Goal: Task Accomplishment & Management: Manage account settings

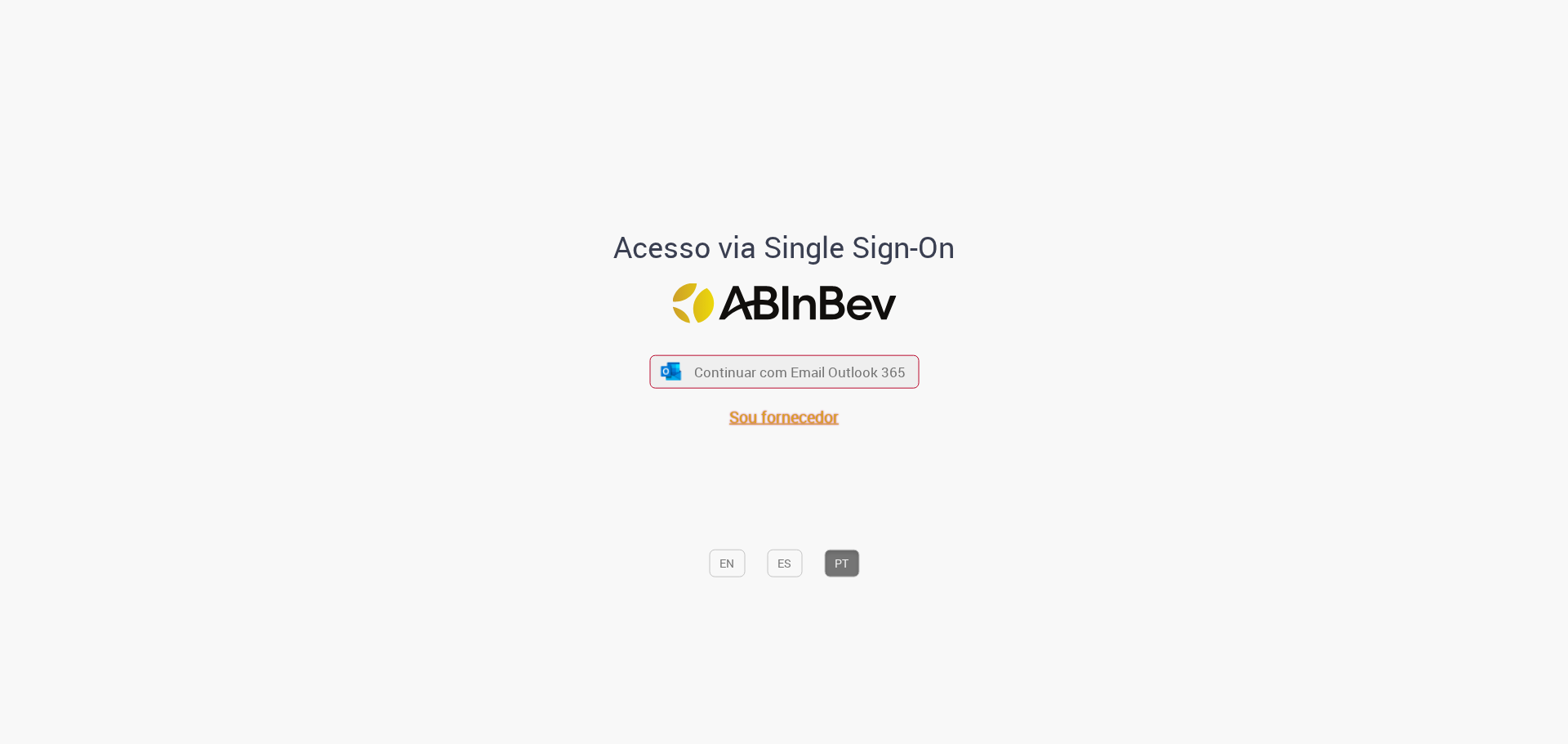
click at [775, 421] on span "Sou fornecedor" at bounding box center [784, 416] width 110 height 22
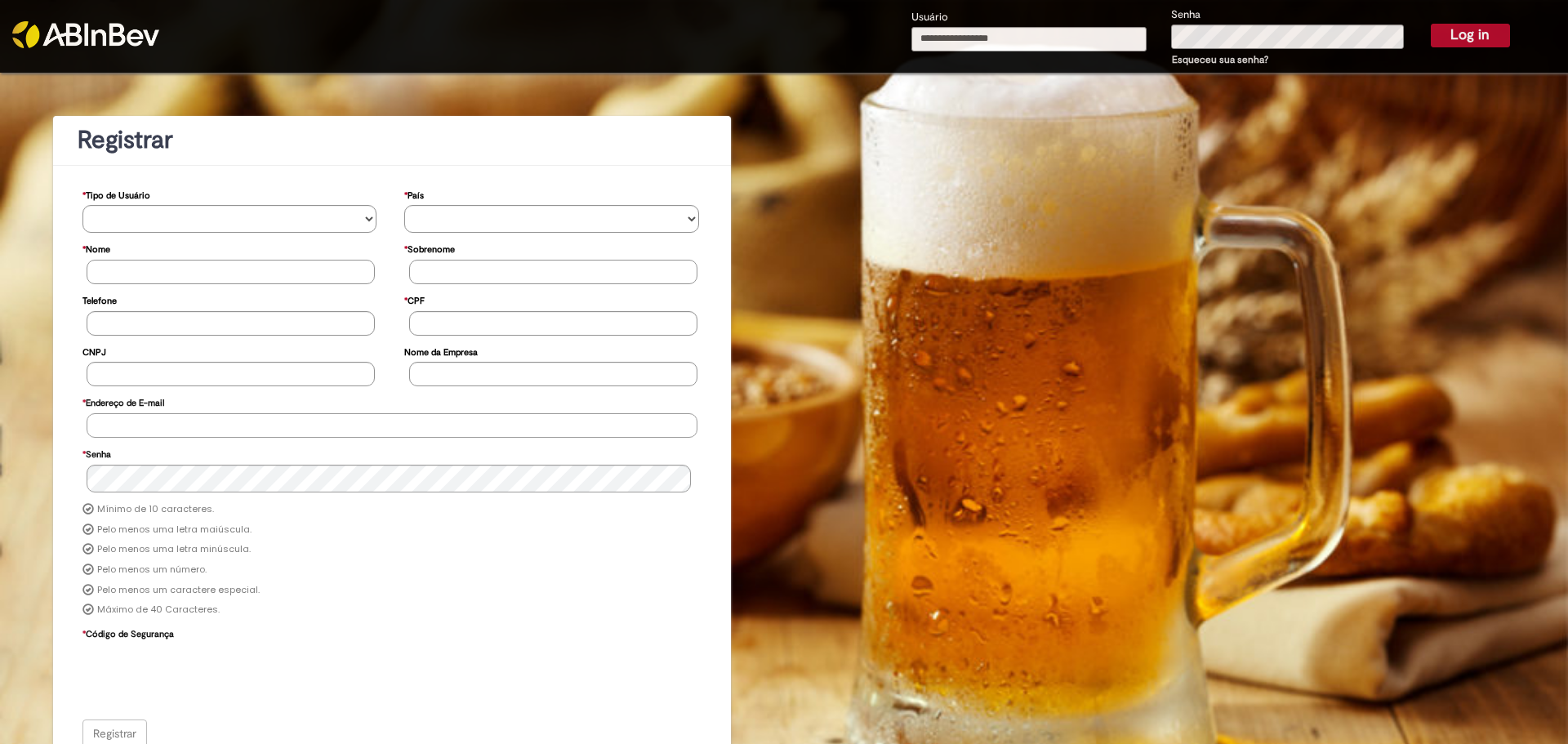
type input "**********"
click at [1473, 40] on button "Log in" at bounding box center [1471, 35] width 79 height 23
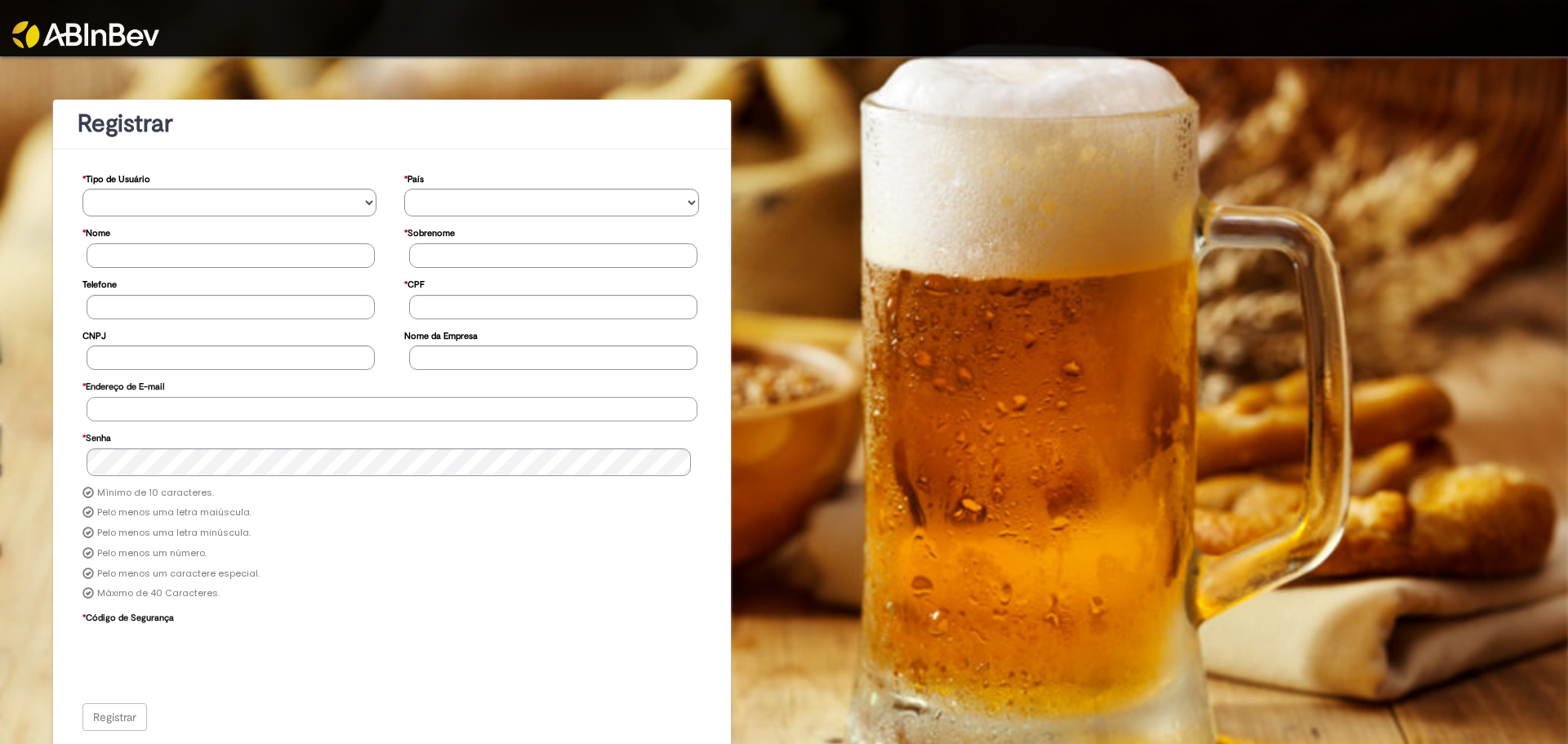
type input "**********"
click at [133, 28] on img at bounding box center [86, 34] width 147 height 27
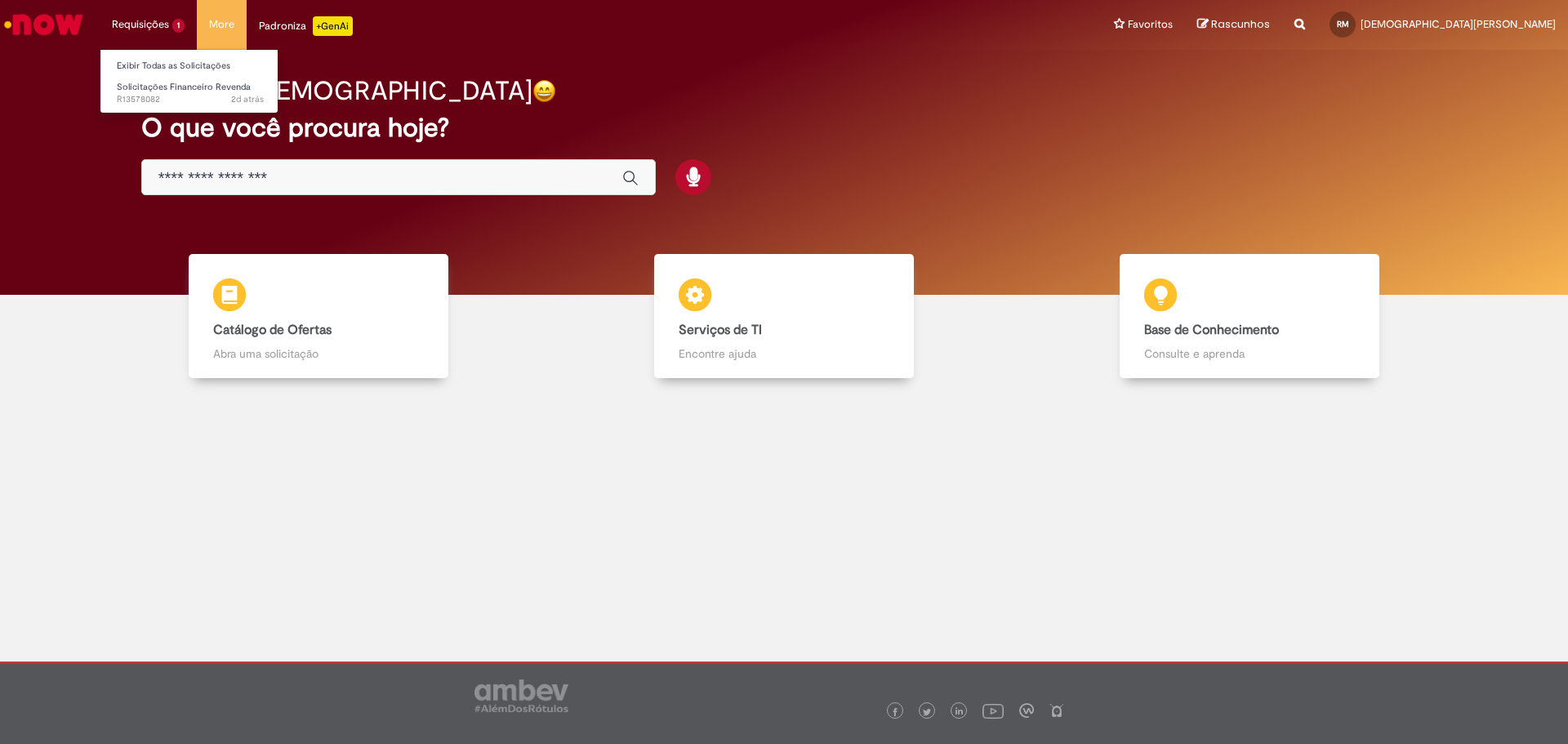
click at [159, 25] on li "Requisições 1 Exibir Todas as Solicitações Solicitações Financeiro Revenda 2d a…" at bounding box center [148, 25] width 97 height 49
click at [148, 99] on span "2d atrás 2 dias atrás R13578082" at bounding box center [191, 100] width 147 height 13
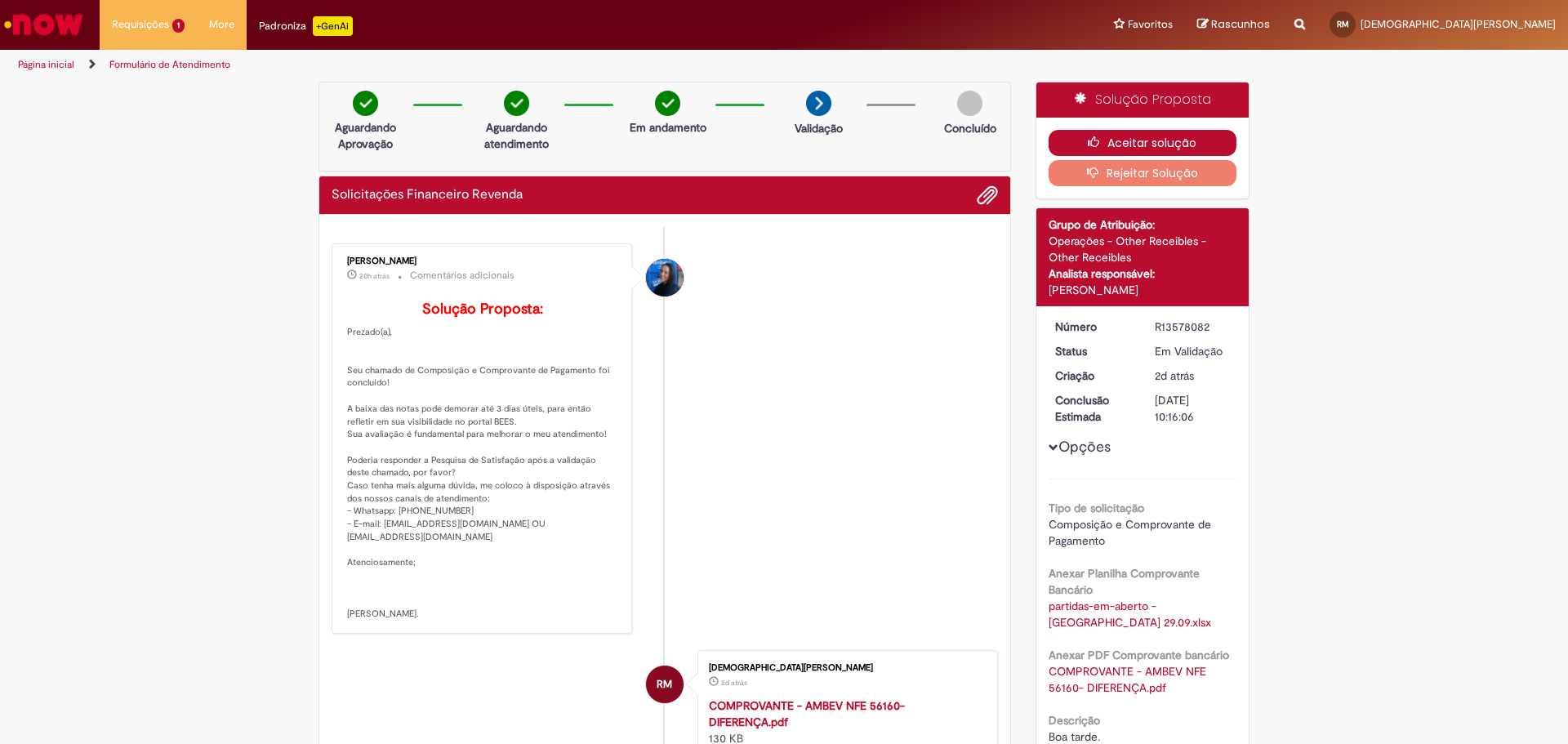
click at [1138, 143] on button "Aceitar solução" at bounding box center [1143, 144] width 189 height 26
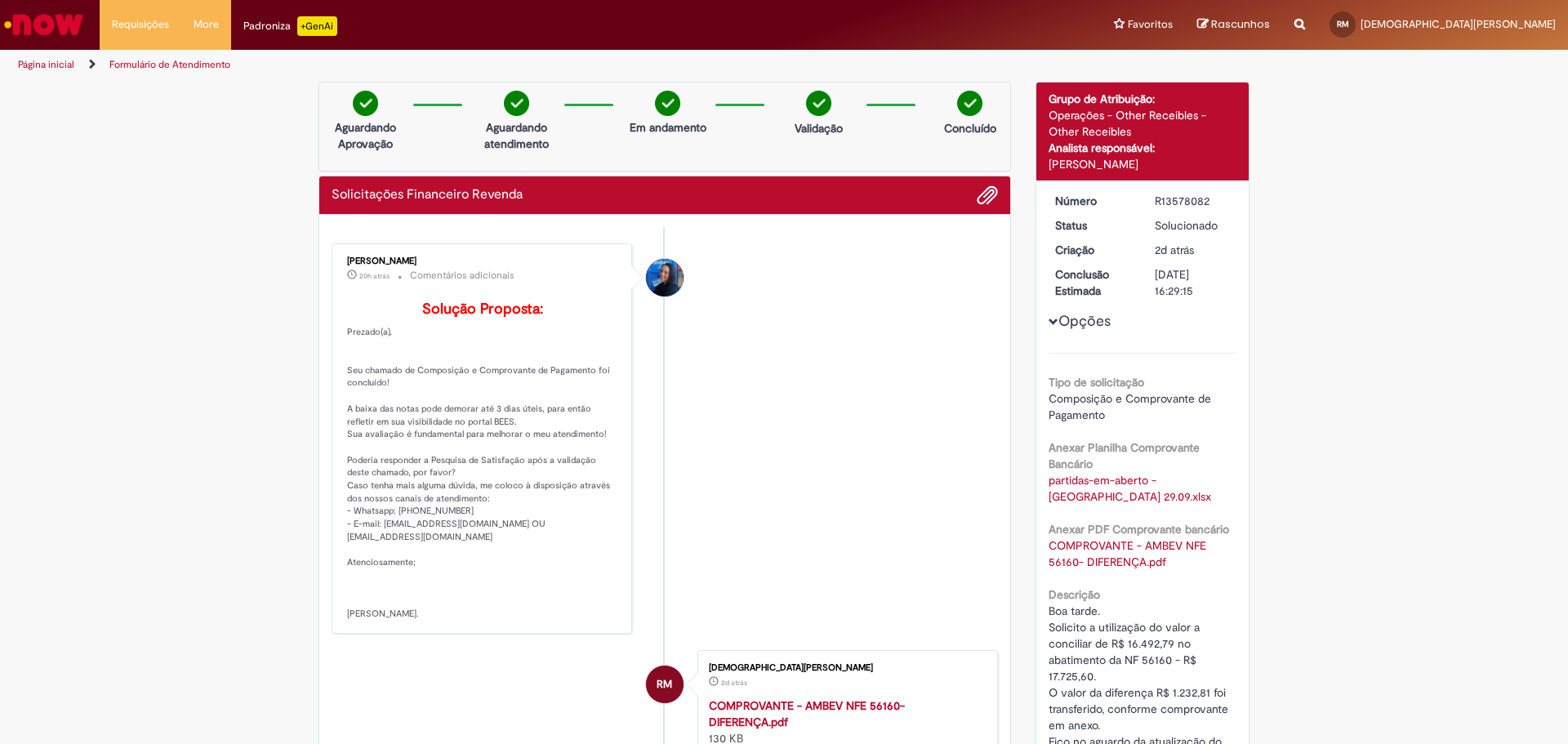
click at [58, 25] on img "Ir para a Homepage" at bounding box center [43, 25] width 84 height 33
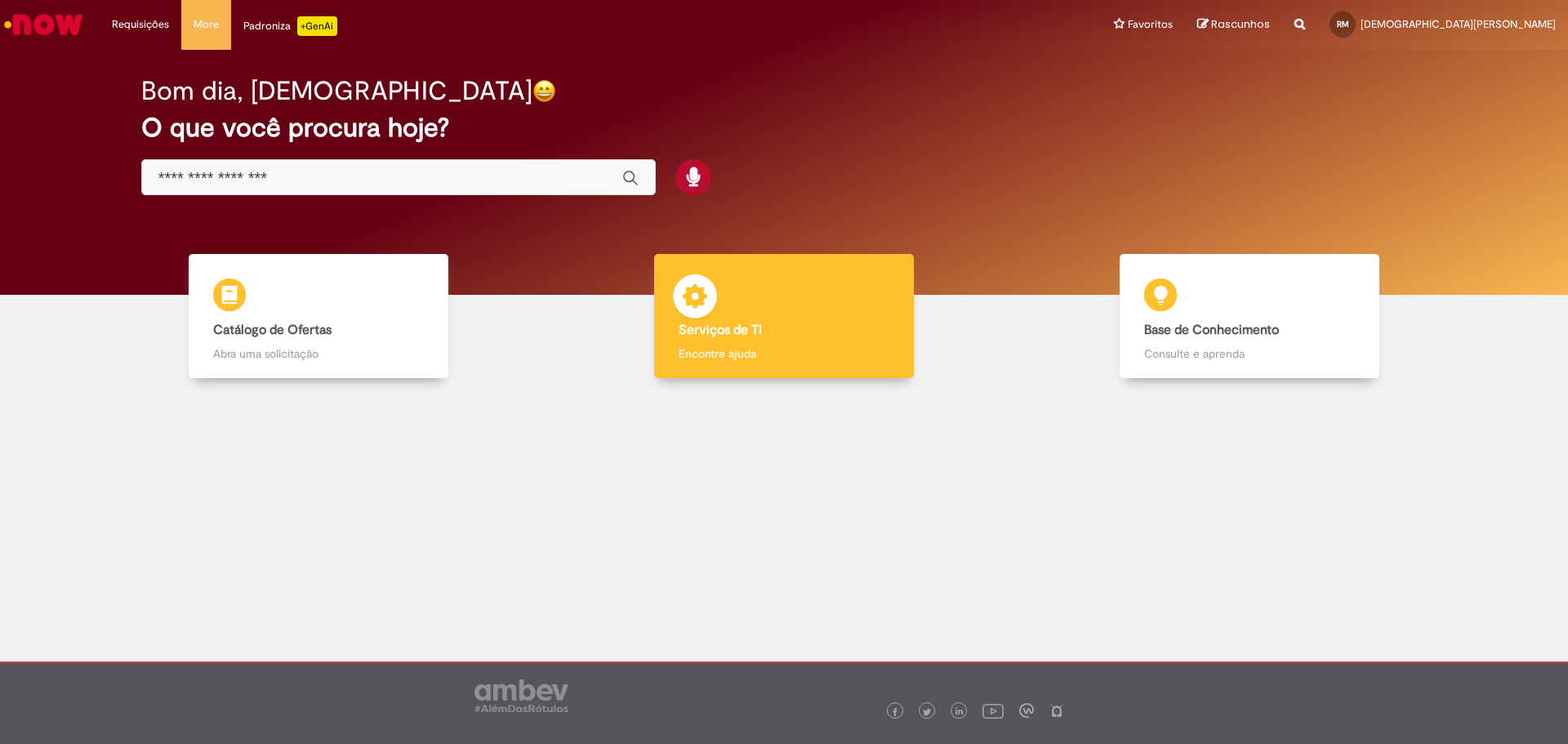
click at [786, 319] on div "Serviços de TI Serviços de TI Encontre ajuda" at bounding box center [784, 316] width 261 height 125
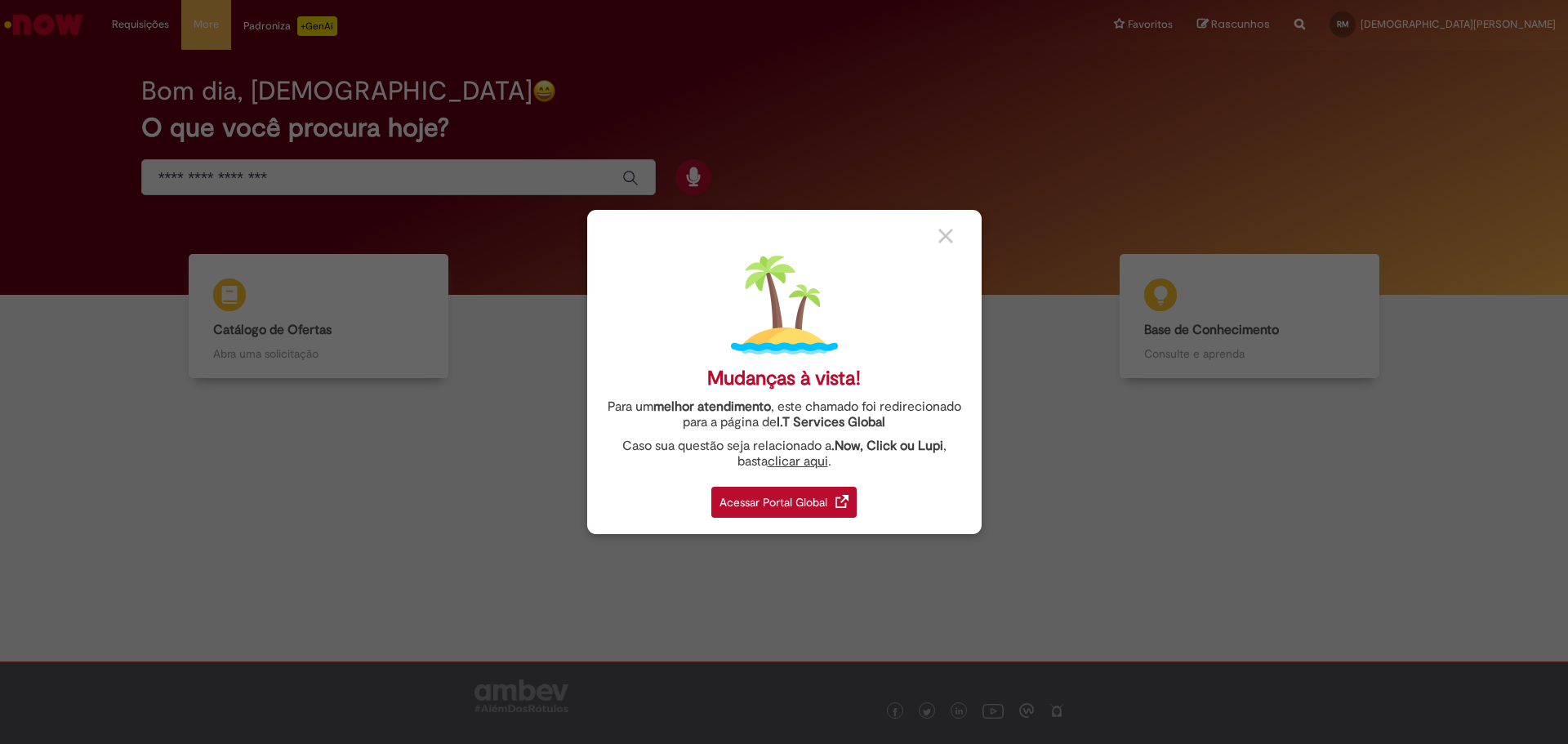
click at [771, 500] on div "Acessar Portal Global" at bounding box center [784, 502] width 145 height 31
